Goal: Transaction & Acquisition: Purchase product/service

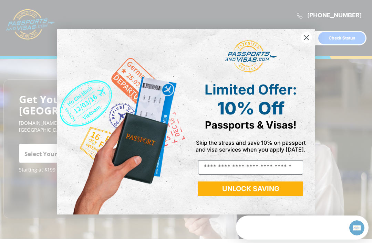
click at [302, 41] on circle "Close dialog" at bounding box center [305, 37] width 11 height 11
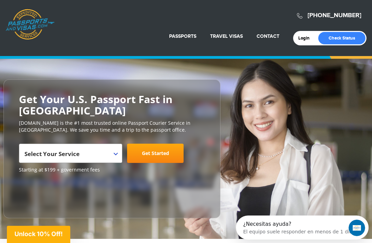
click at [193, 49] on header "720-593-6473 Passports & Visas.com Login Check Status Passports Passport Renewa…" at bounding box center [186, 28] width 372 height 56
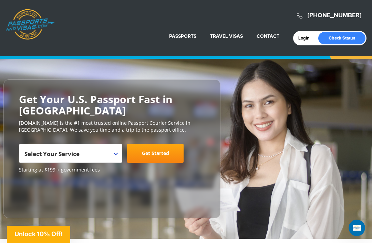
click at [190, 70] on link "New Passport" at bounding box center [167, 70] width 71 height 17
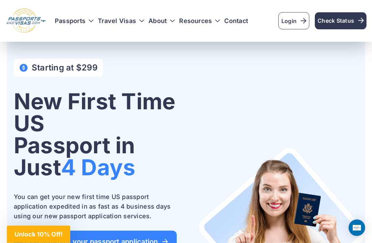
scroll to position [18, 0]
click at [27, 238] on span "Get started on your passport application" at bounding box center [95, 241] width 145 height 7
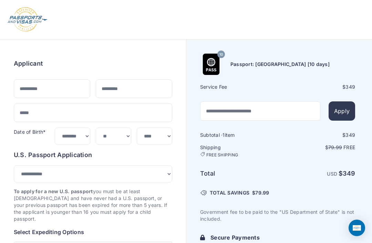
select select "***"
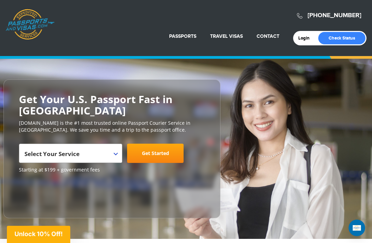
click at [168, 70] on link "New Passport" at bounding box center [167, 70] width 71 height 17
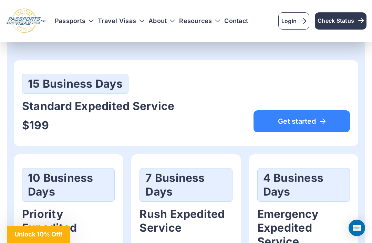
scroll to position [386, 0]
